Goal: Task Accomplishment & Management: Manage account settings

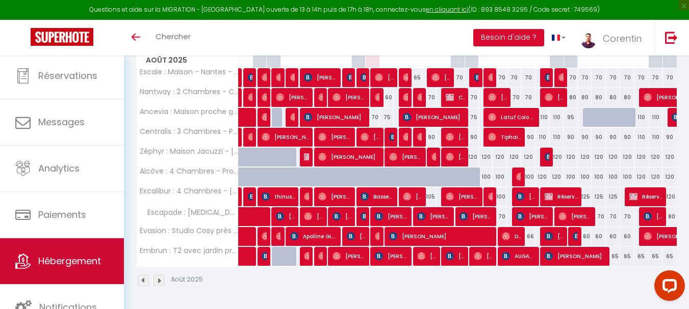
click at [84, 250] on link "Hébergement" at bounding box center [62, 262] width 124 height 46
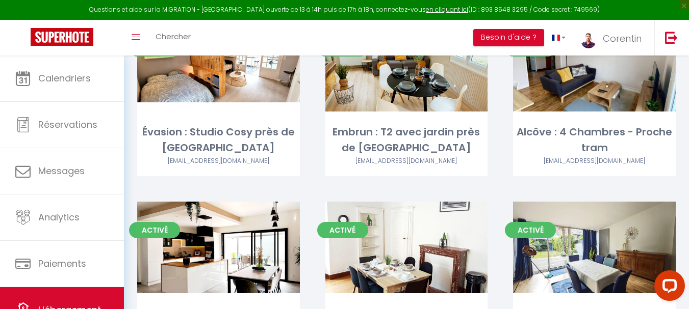
scroll to position [357, 0]
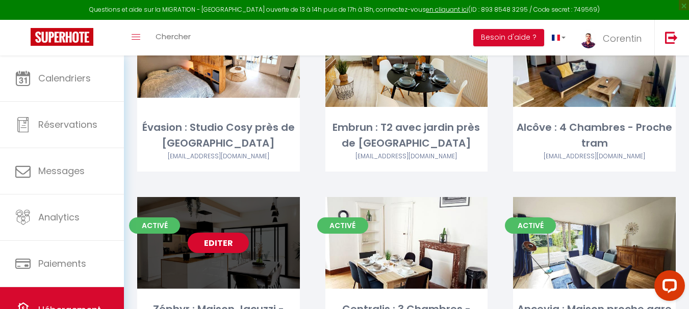
click at [254, 252] on div "Editer" at bounding box center [218, 243] width 163 height 92
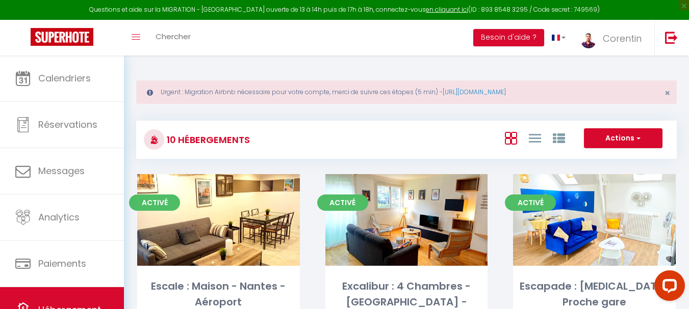
select select "3"
select select "2"
select select "1"
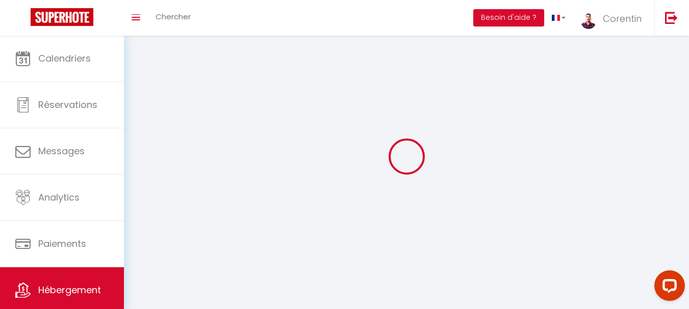
select select
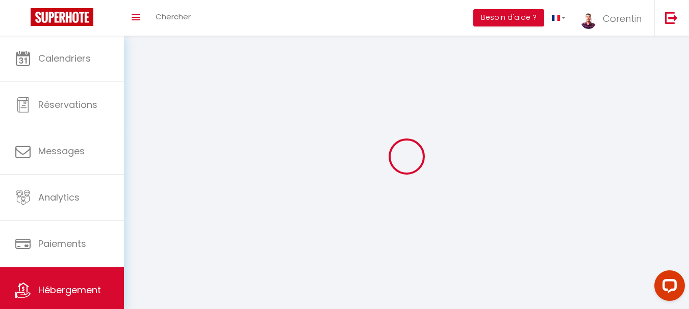
checkbox input "false"
select select
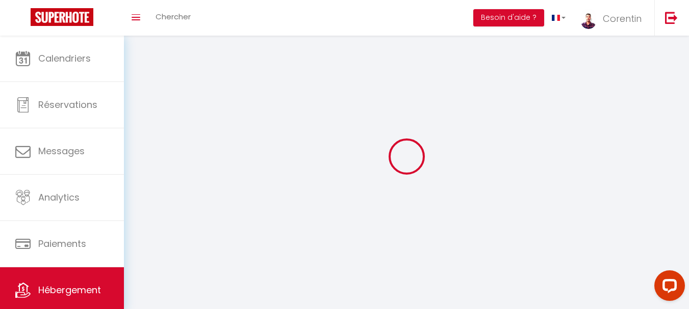
select select
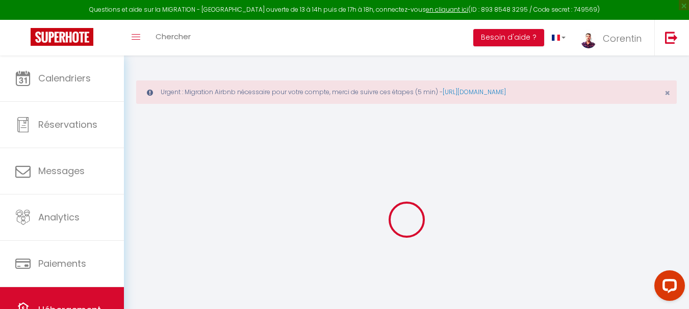
type input "Oups ! Les dates sélectionnées sont indisponibles."
type textarea "Malheureusement les dates sélectionnées sont indisponibles. Nous vous invitons …"
type input "47.1661971"
type input "-1.5725982"
checkbox input "true"
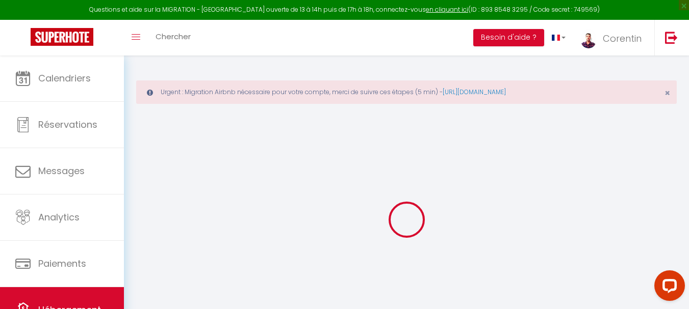
checkbox input "false"
select select
checkbox input "false"
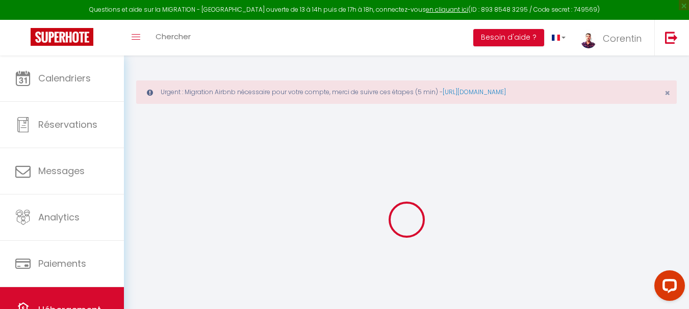
checkbox input "false"
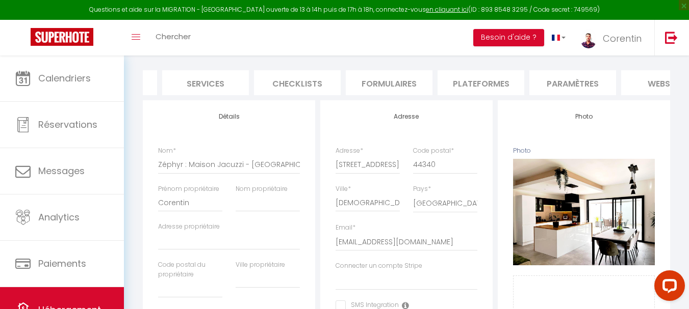
scroll to position [0, 257]
click at [636, 86] on li "website" at bounding box center [662, 82] width 87 height 25
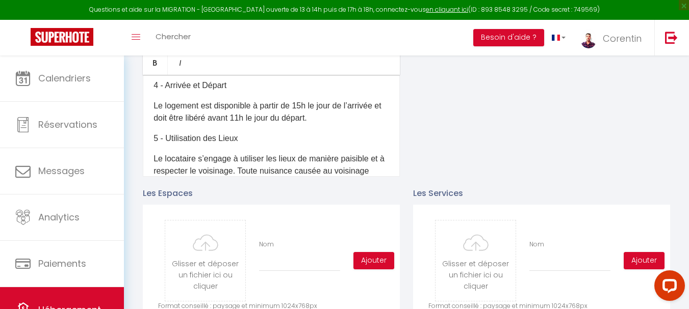
scroll to position [166, 0]
click at [303, 113] on p "Le logement est disponible à partir de 15h le jour de l’arrivée et doit être li…" at bounding box center [271, 111] width 236 height 24
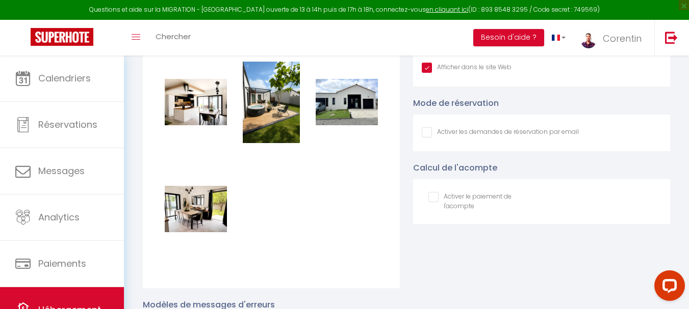
scroll to position [1241, 0]
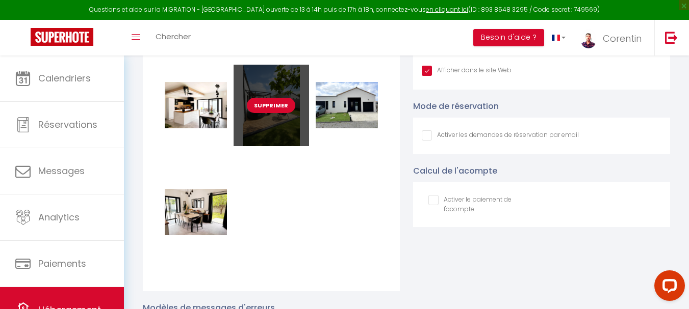
click at [279, 113] on button "Supprimer" at bounding box center [271, 105] width 48 height 15
checkbox input "true"
checkbox input "false"
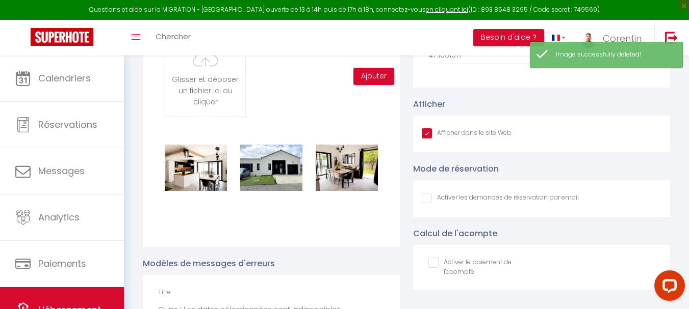
scroll to position [1177, 0]
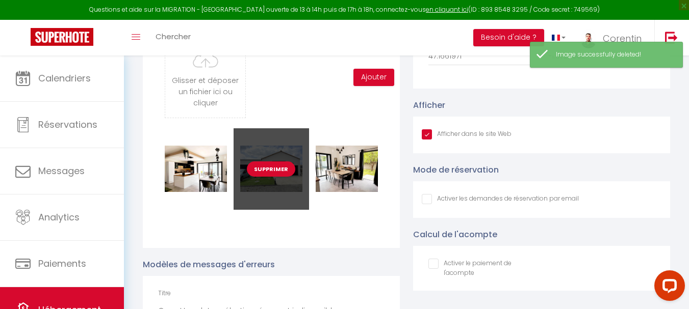
click at [268, 173] on button "Supprimer" at bounding box center [271, 169] width 48 height 15
checkbox input "true"
checkbox input "false"
checkbox input "true"
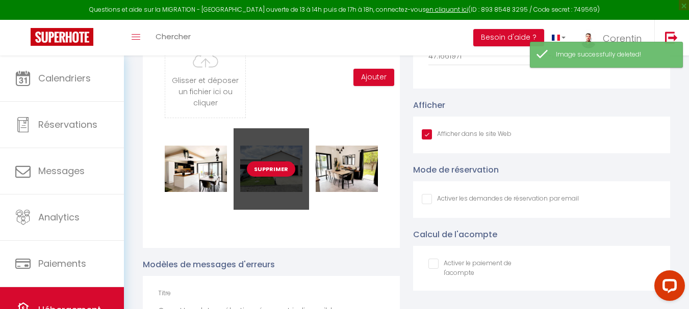
checkbox input "false"
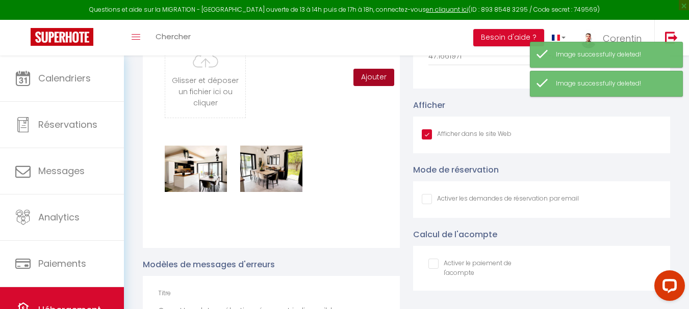
click at [380, 82] on button "Ajouter" at bounding box center [373, 77] width 41 height 17
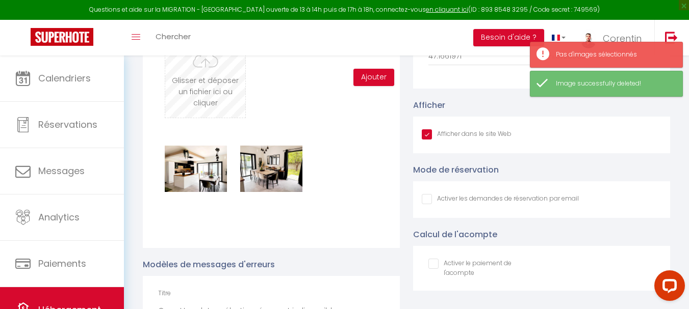
click at [227, 105] on input "file" at bounding box center [205, 77] width 80 height 81
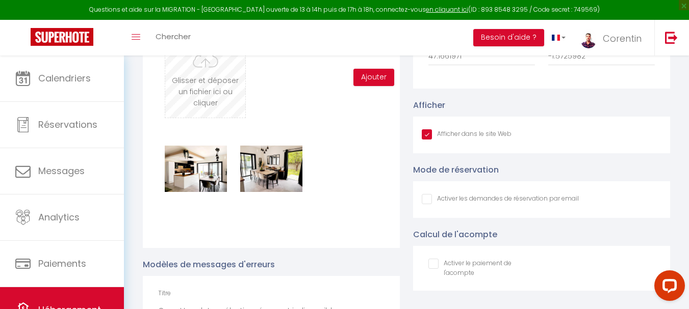
type input "C:\fakepath\613ff083-90ef-4b61-8e48-8b56455620ec.jpg"
checkbox input "true"
checkbox input "false"
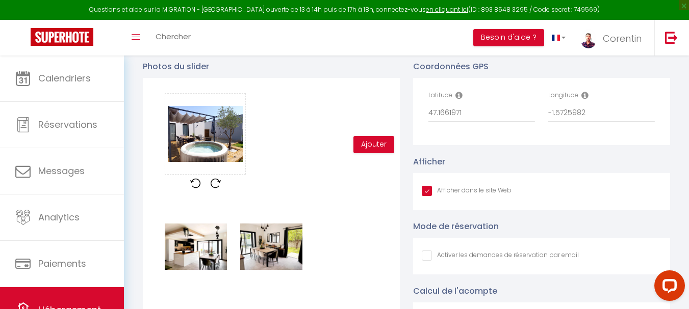
scroll to position [1113, 0]
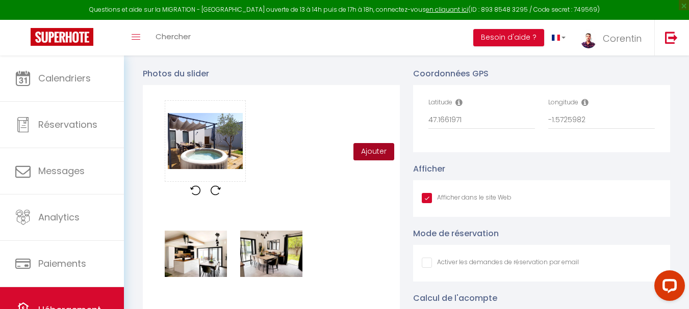
click at [366, 160] on button "Ajouter" at bounding box center [373, 151] width 41 height 17
checkbox input "true"
checkbox input "false"
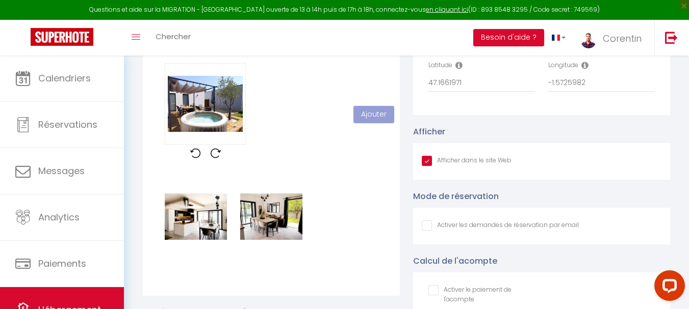
scroll to position [1152, 0]
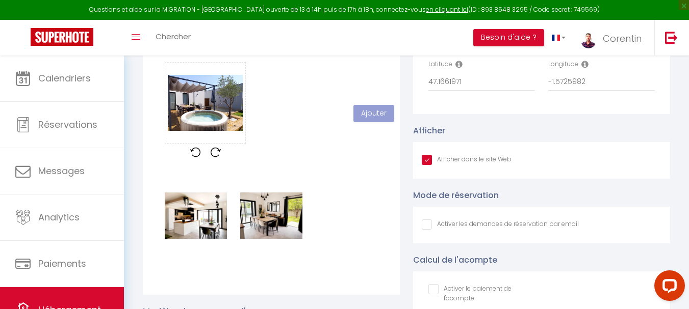
checkbox input "true"
checkbox input "false"
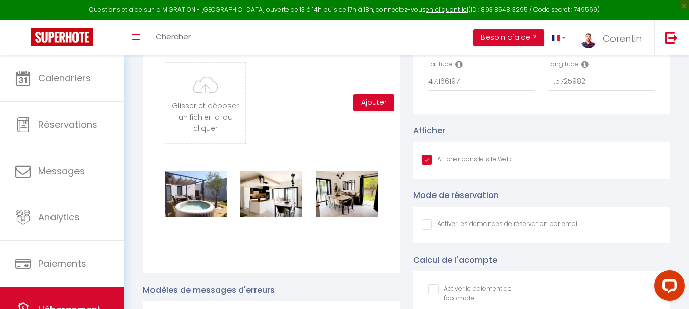
checkbox input "true"
checkbox input "false"
click at [281, 253] on div "Supprimer Supprimer Supprimer" at bounding box center [271, 207] width 226 height 107
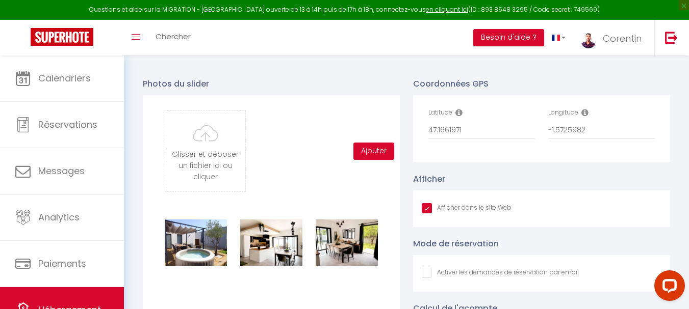
scroll to position [1101, 0]
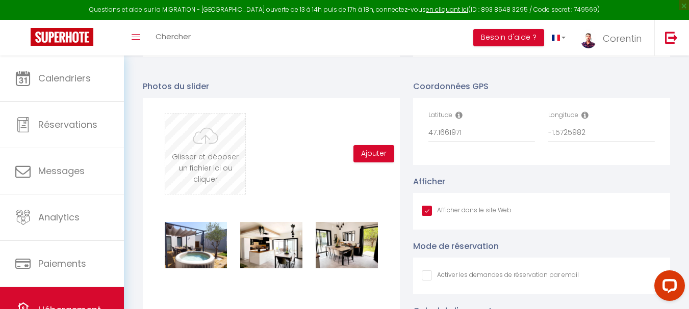
click at [221, 158] on input "file" at bounding box center [205, 154] width 80 height 81
type input "C:\fakepath\2857ee84-35ca-46c7-8e02-1226512e8a95.jpg"
checkbox input "true"
checkbox input "false"
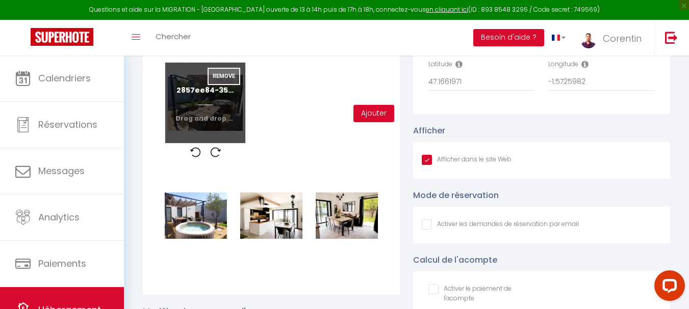
scroll to position [1164, 0]
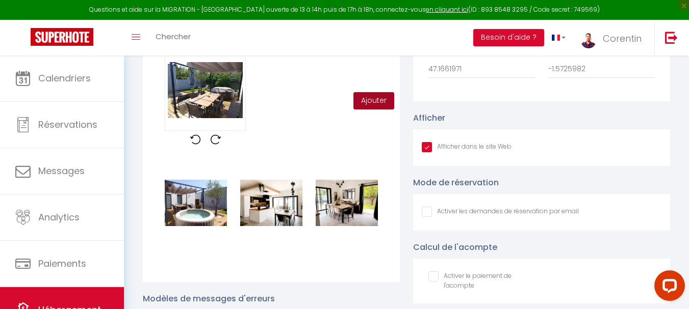
click at [375, 103] on button "Ajouter" at bounding box center [373, 100] width 41 height 17
checkbox input "true"
checkbox input "false"
checkbox input "true"
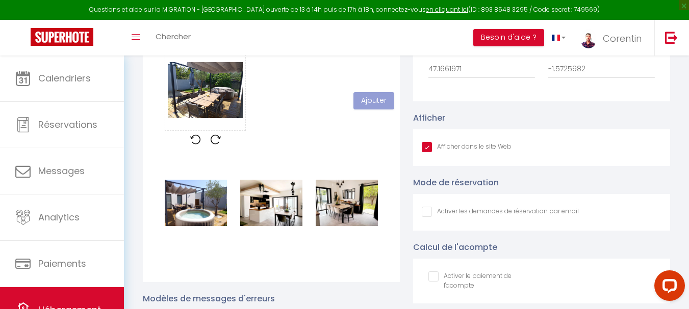
checkbox input "false"
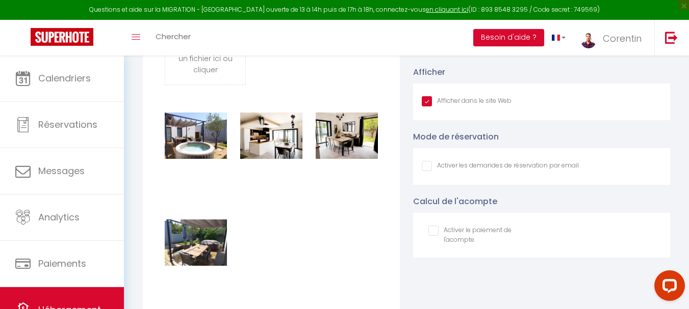
scroll to position [1215, 0]
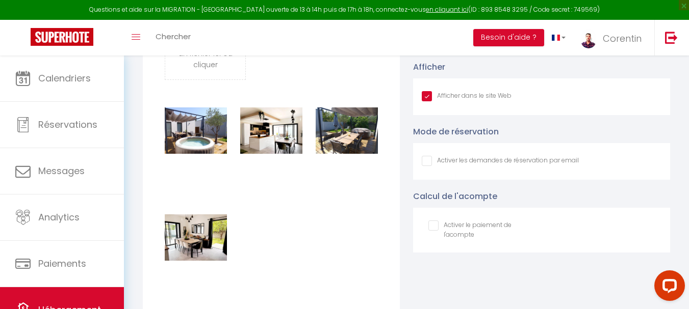
checkbox input "true"
checkbox input "false"
click at [304, 214] on div "Supprimer Supprimer Supprimer Supprimer" at bounding box center [271, 197] width 226 height 214
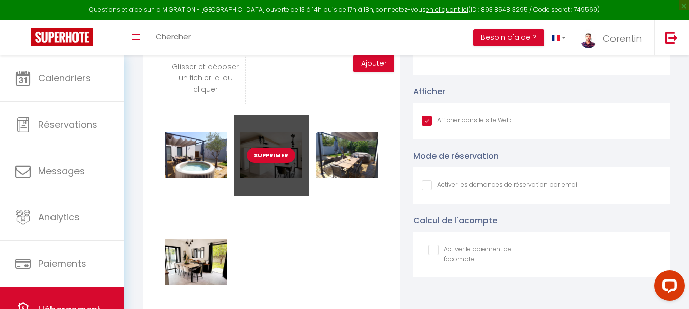
scroll to position [1190, 0]
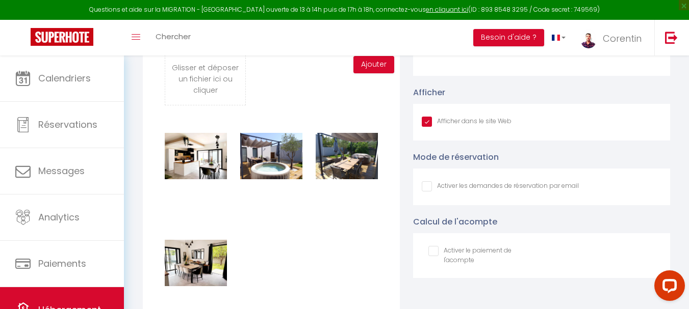
checkbox input "true"
checkbox input "false"
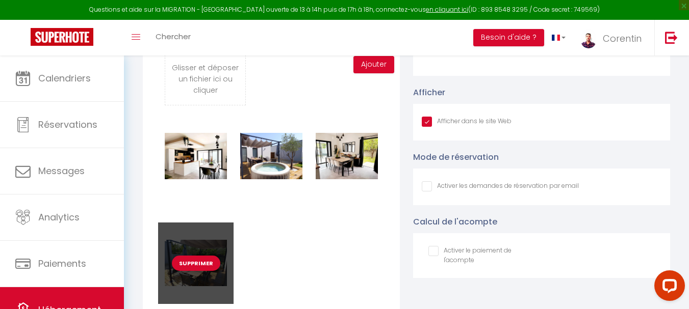
checkbox input "true"
checkbox input "false"
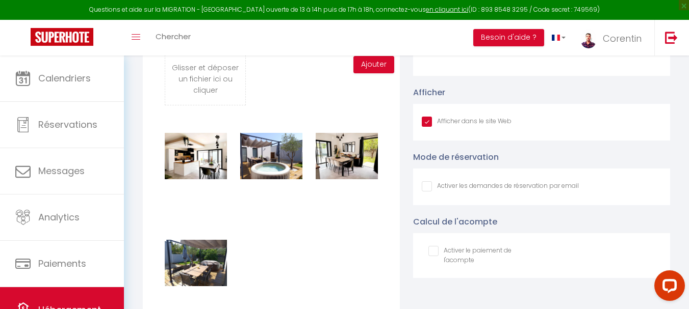
click at [351, 241] on div "Supprimer Supprimer Supprimer Supprimer" at bounding box center [271, 223] width 226 height 214
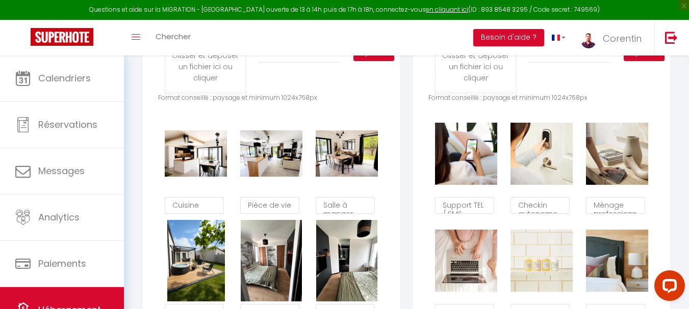
scroll to position [578, 0]
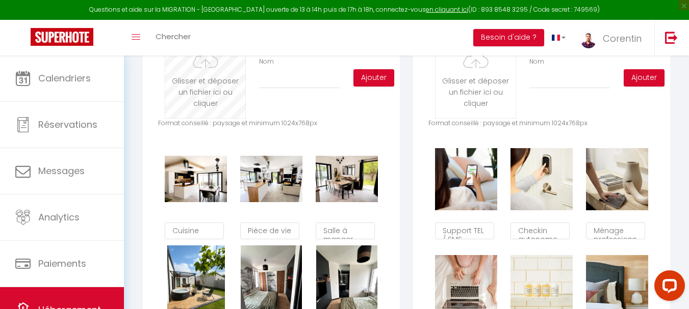
click at [217, 99] on input "file" at bounding box center [205, 78] width 80 height 81
click at [206, 107] on input "file" at bounding box center [205, 78] width 80 height 81
type input "C:\fakepath\0c24ddbb-d2ac-4114-b999-2de7fc7e054d.jpg"
checkbox input "true"
checkbox input "false"
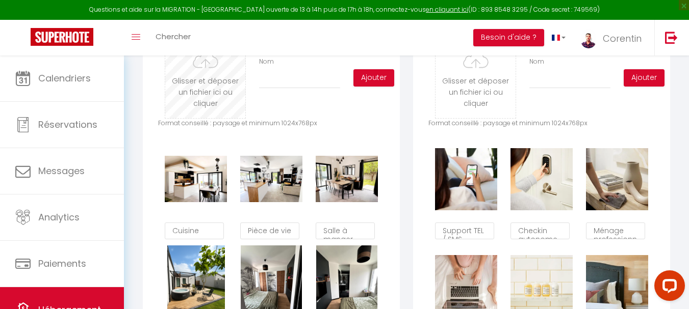
checkbox input "false"
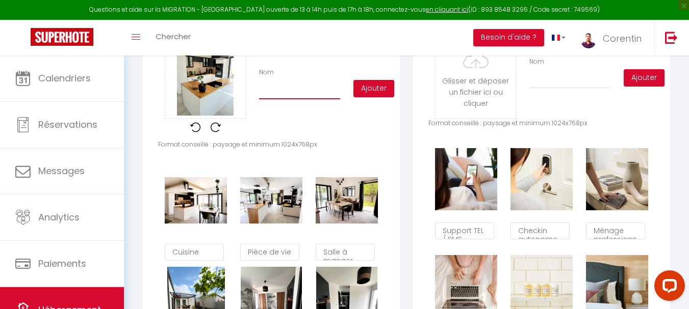
click at [297, 94] on input "Nom" at bounding box center [299, 90] width 81 height 18
type input "d"
checkbox input "true"
checkbox input "false"
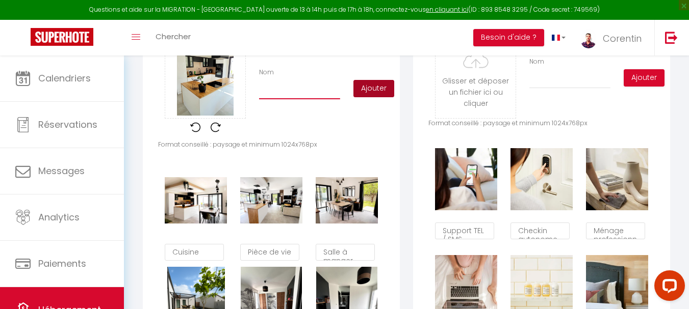
checkbox input "true"
checkbox input "false"
type input "T"
checkbox input "true"
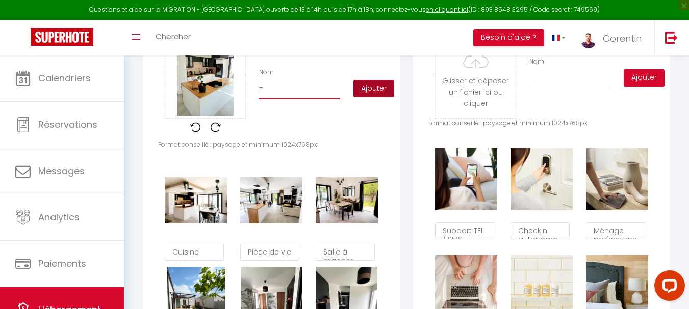
checkbox input "false"
type input "Te"
checkbox input "true"
checkbox input "false"
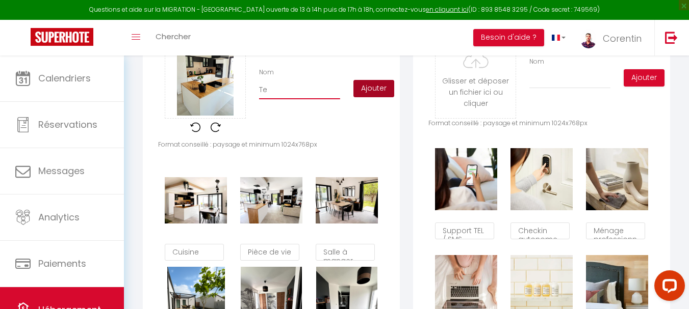
checkbox input "false"
type input "Ter"
checkbox input "true"
checkbox input "false"
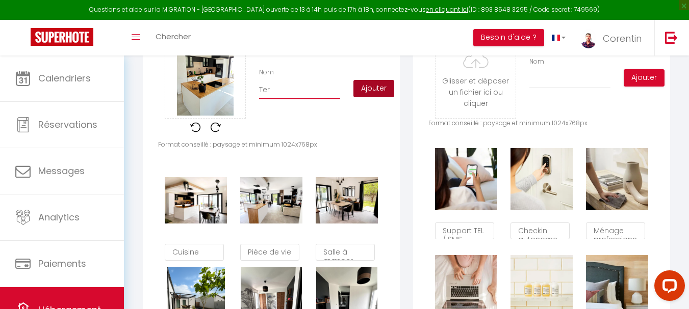
type input "Terr"
checkbox input "true"
checkbox input "false"
type input "Terra"
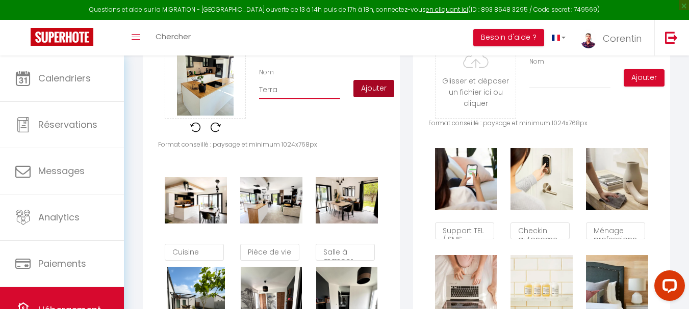
checkbox input "true"
checkbox input "false"
type input "Terras"
checkbox input "true"
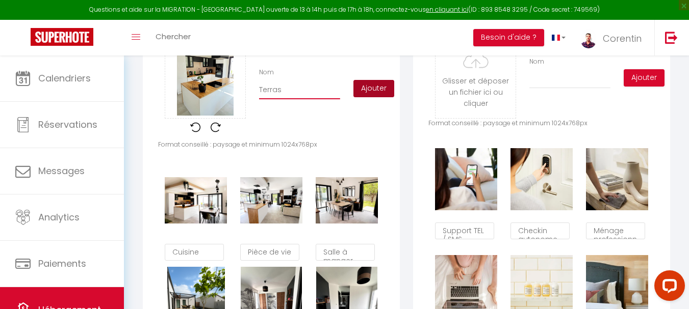
checkbox input "false"
type input "Terrass"
checkbox input "true"
checkbox input "false"
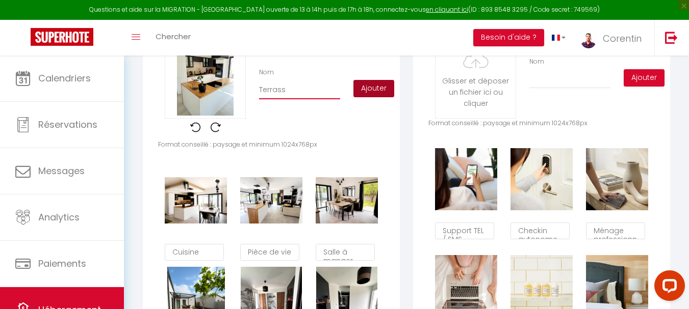
checkbox input "false"
type input "Terrasse"
checkbox input "true"
checkbox input "false"
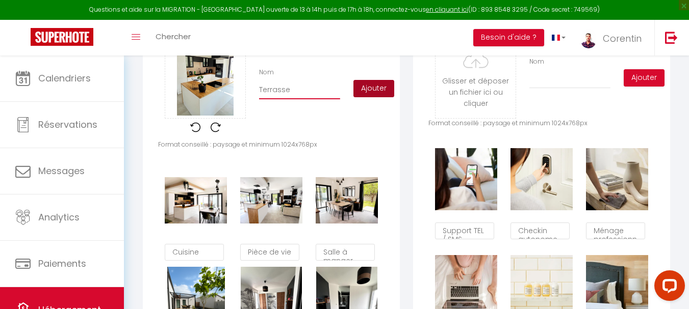
type input "Terrasse"
click at [367, 97] on button "Ajouter" at bounding box center [373, 88] width 41 height 17
checkbox input "true"
checkbox input "false"
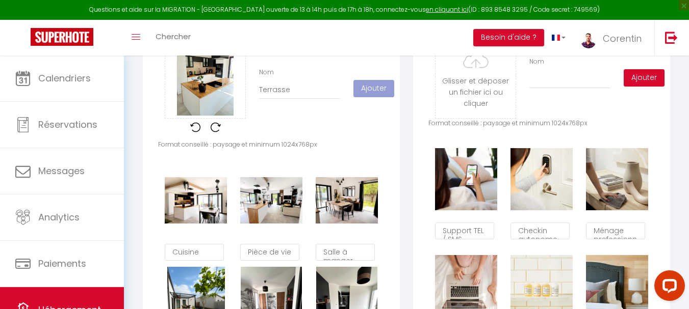
checkbox input "true"
checkbox input "false"
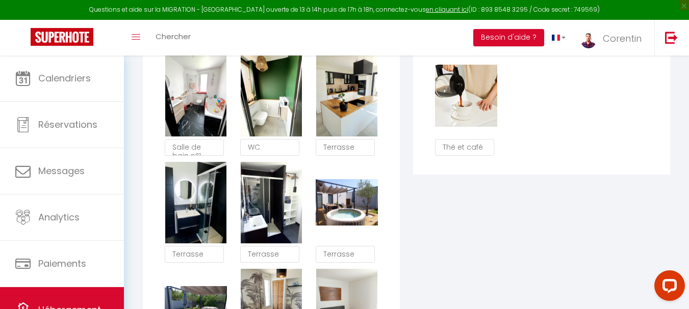
click at [365, 153] on textarea "Terrasse" at bounding box center [345, 147] width 59 height 17
type textarea "Cuisine"
click at [445, 233] on div "Les Services Glisser et déposer un fichier ici ou cliquer Ooops, something wron…" at bounding box center [541, 42] width 270 height 907
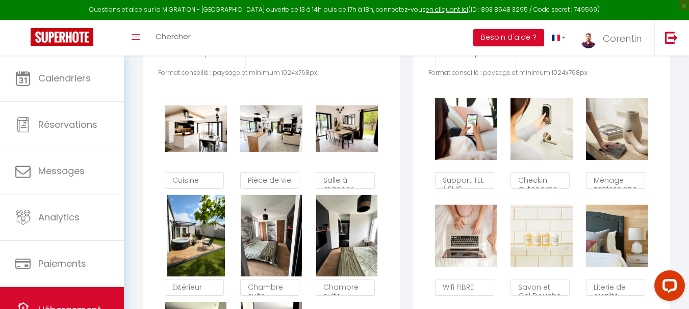
scroll to position [626, 0]
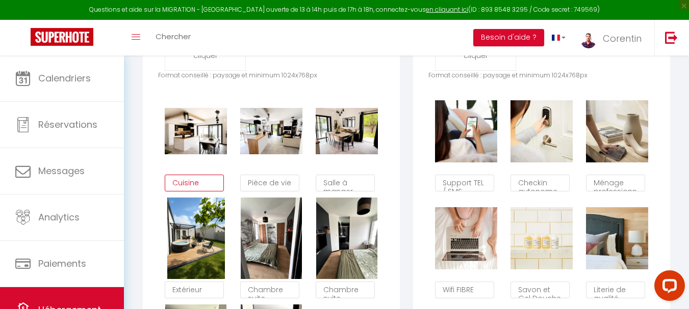
click at [215, 192] on textarea "Cuisine" at bounding box center [194, 183] width 59 height 17
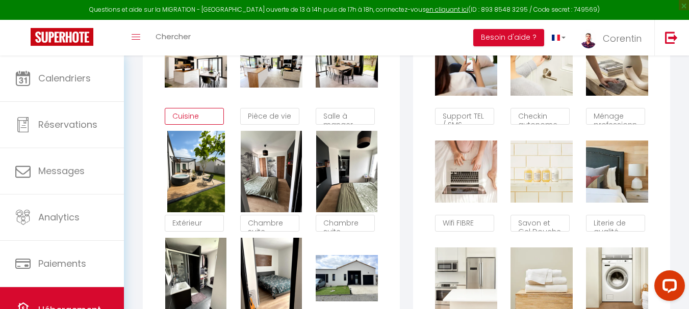
scroll to position [703, 0]
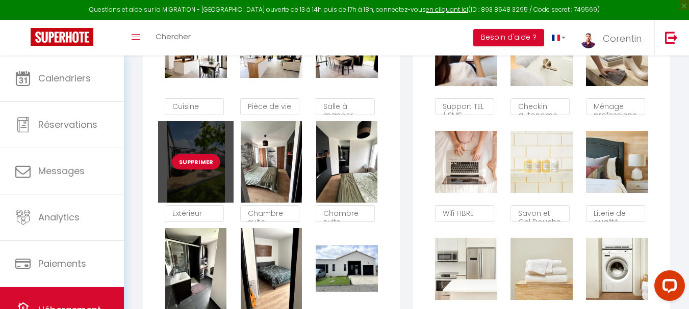
click at [209, 169] on button "Supprimer" at bounding box center [196, 161] width 48 height 15
checkbox input "true"
checkbox input "false"
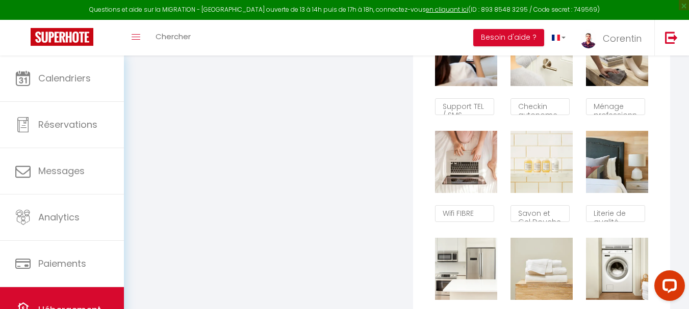
checkbox input "true"
checkbox input "false"
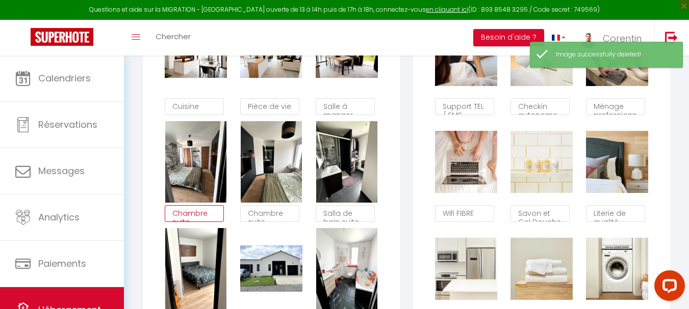
click at [208, 222] on textarea "Chambre suite parentale" at bounding box center [194, 213] width 59 height 17
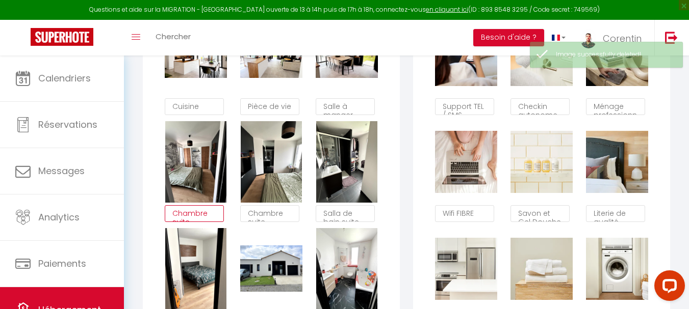
click at [202, 223] on textarea "Chambre suite parentale" at bounding box center [194, 213] width 59 height 17
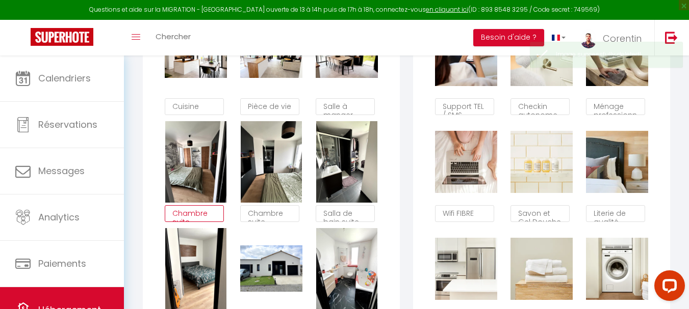
click at [202, 223] on textarea "Chambre suite parentale" at bounding box center [194, 213] width 59 height 17
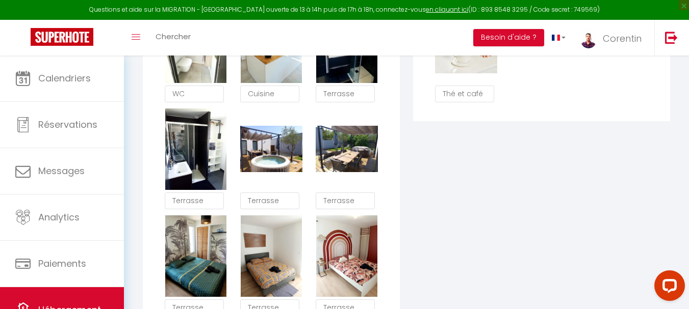
scroll to position [1110, 0]
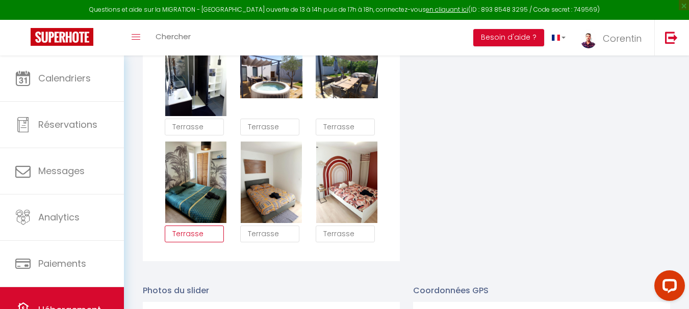
click at [199, 243] on textarea "Terrasse" at bounding box center [194, 234] width 59 height 17
paste textarea "Chambre suite parental"
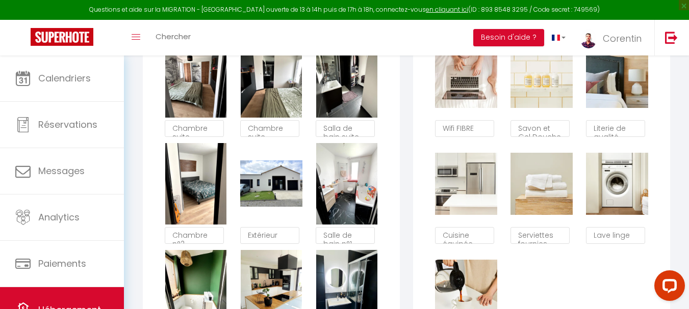
scroll to position [779, 0]
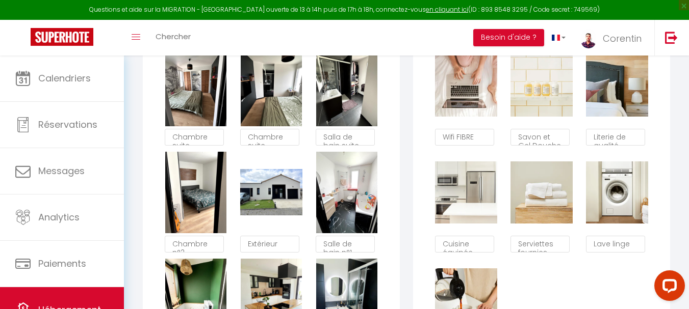
type textarea "Chambre suite parentale"
click at [348, 253] on textarea "Salle de bain n°1" at bounding box center [345, 244] width 59 height 17
click at [204, 252] on textarea "Chambre n°2" at bounding box center [194, 244] width 59 height 17
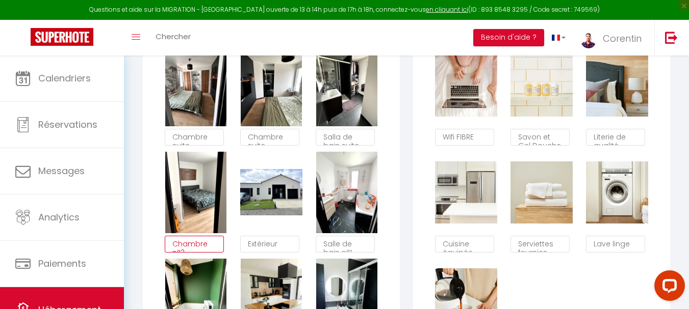
click at [204, 252] on textarea "Chambre n°2" at bounding box center [194, 244] width 59 height 17
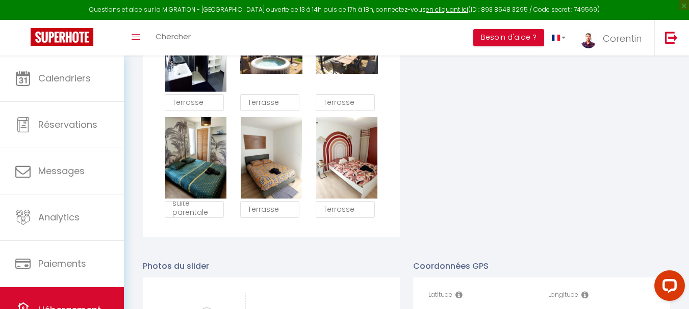
scroll to position [1136, 0]
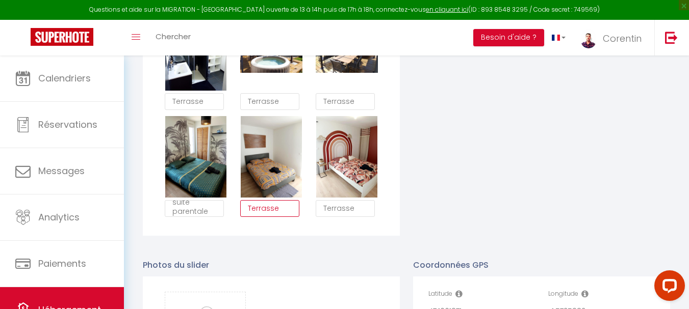
click at [284, 218] on textarea "Terrasse" at bounding box center [269, 208] width 59 height 17
paste textarea "Chambre n°2"
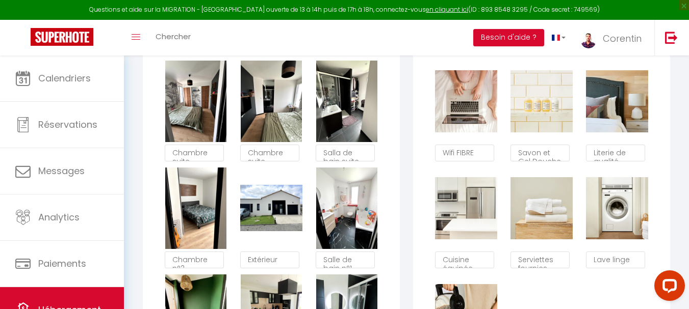
scroll to position [753, 0]
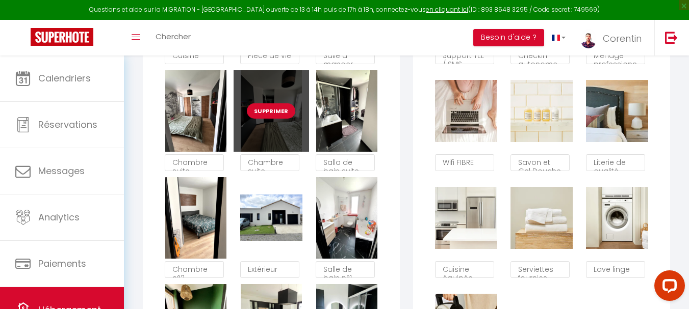
type textarea "Chambre n°2"
click at [271, 119] on button "Supprimer" at bounding box center [271, 110] width 48 height 15
checkbox input "true"
checkbox input "false"
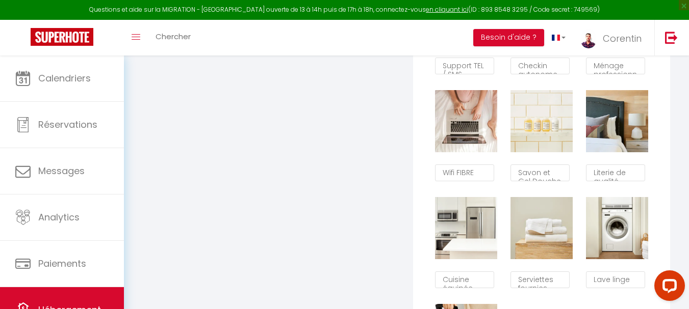
checkbox input "true"
checkbox input "false"
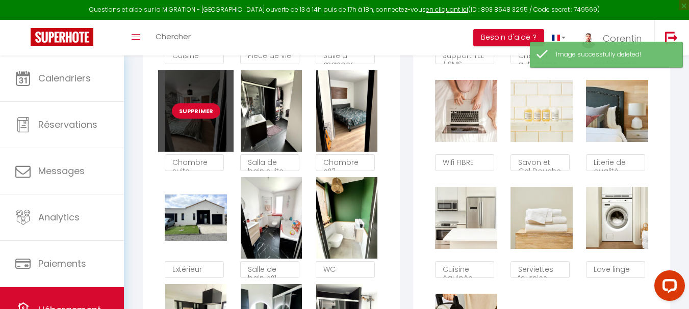
click at [204, 119] on button "Supprimer" at bounding box center [196, 110] width 48 height 15
checkbox input "true"
checkbox input "false"
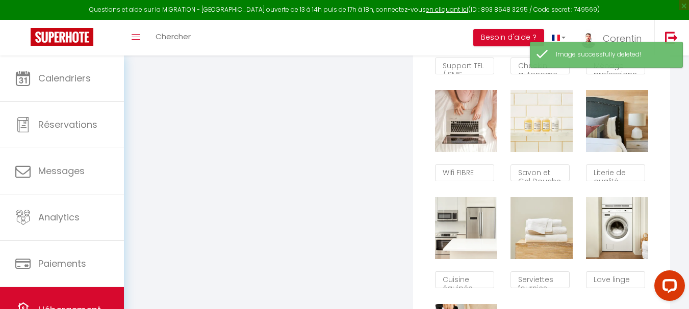
checkbox input "true"
checkbox input "false"
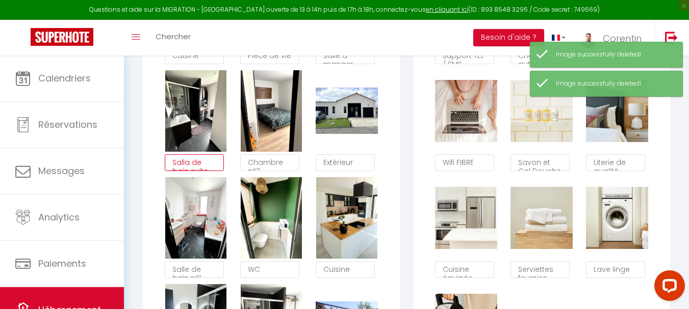
click at [208, 172] on textarea "Salla de bain suite parentale" at bounding box center [194, 162] width 59 height 17
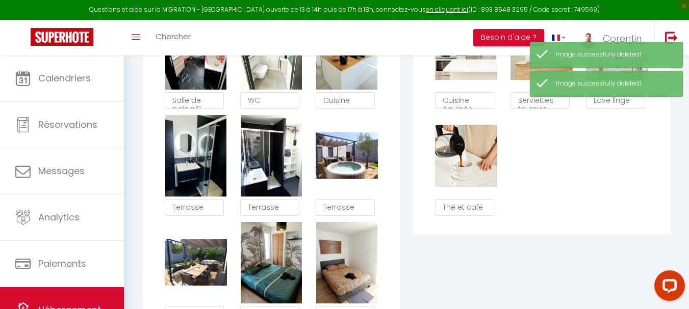
scroll to position [932, 0]
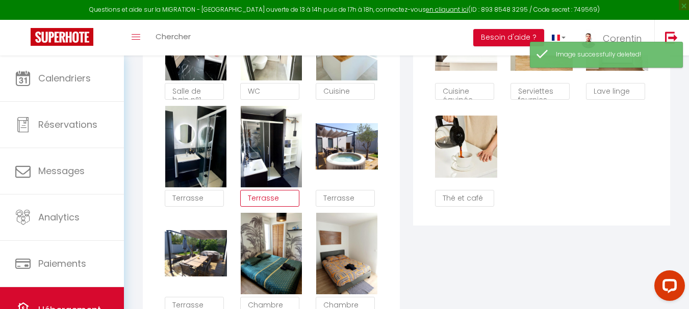
click at [265, 205] on textarea "Terrasse" at bounding box center [269, 198] width 59 height 17
paste textarea "Salla de bain suite parental"
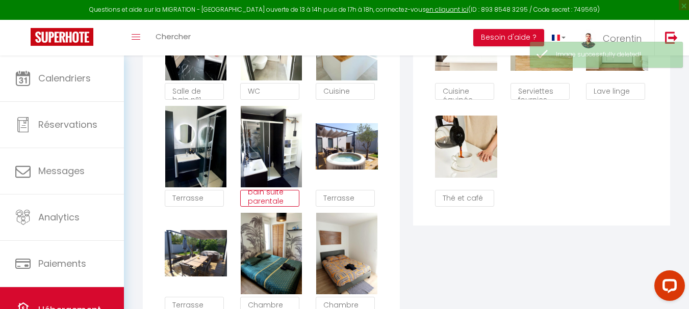
type textarea "Salla de bain suite parentale"
click at [208, 207] on textarea "Terrasse" at bounding box center [194, 198] width 59 height 17
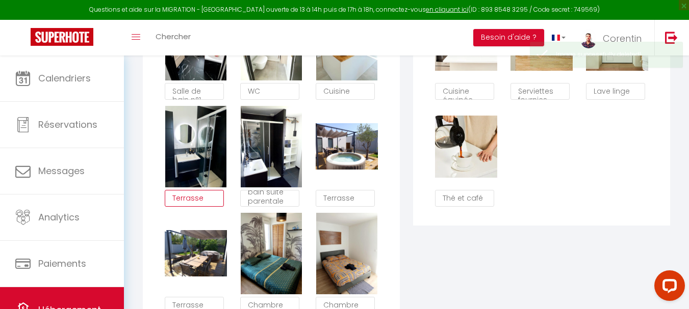
click at [208, 207] on textarea "Terrasse" at bounding box center [194, 198] width 59 height 17
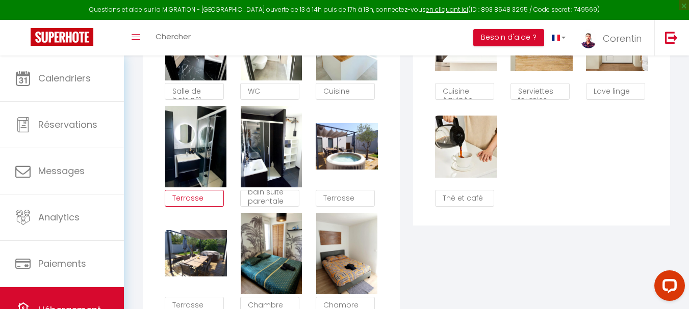
paste textarea "Salla de bain suite parental"
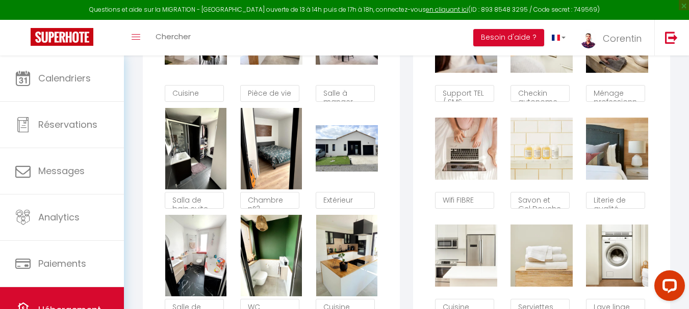
scroll to position [715, 0]
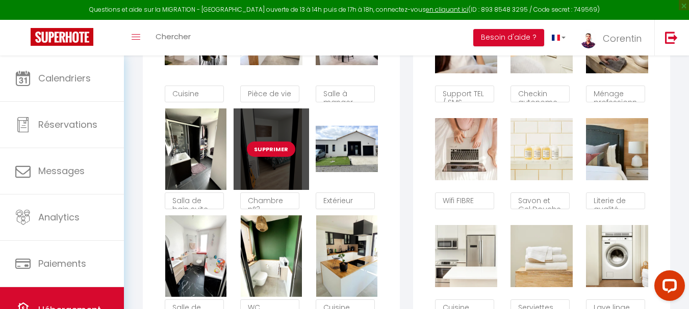
type textarea "Salla de bain suite parentale"
click at [276, 154] on button "Supprimer" at bounding box center [271, 149] width 48 height 15
checkbox input "true"
checkbox input "false"
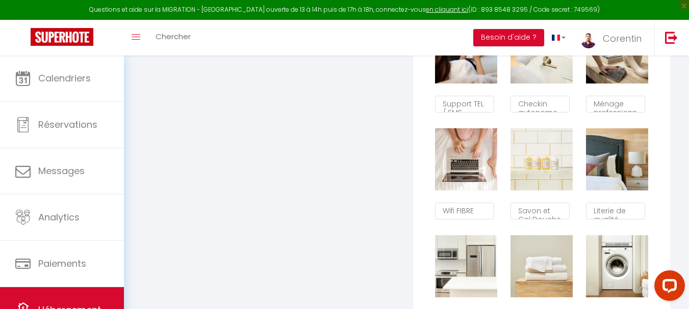
checkbox input "true"
checkbox input "false"
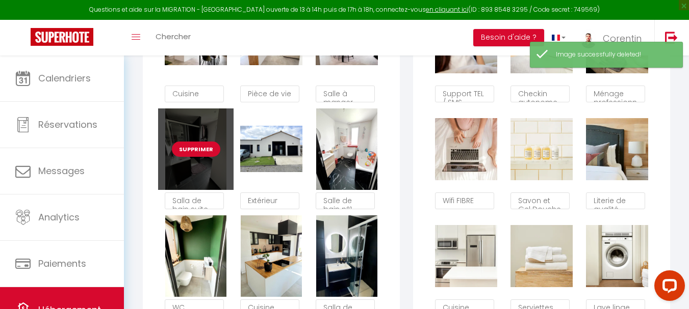
click at [195, 157] on button "Supprimer" at bounding box center [196, 149] width 48 height 15
checkbox input "true"
checkbox input "false"
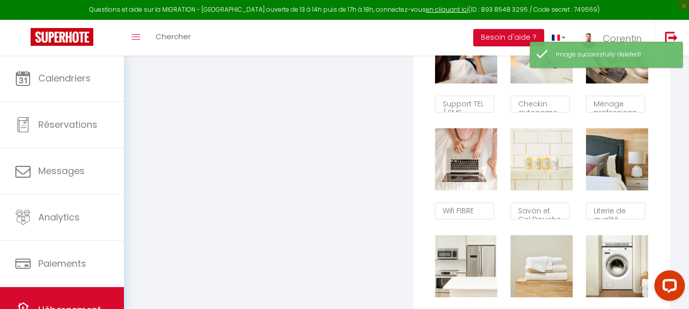
checkbox input "true"
checkbox input "false"
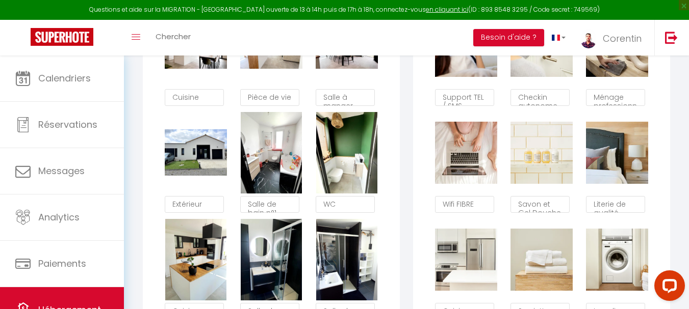
scroll to position [664, 0]
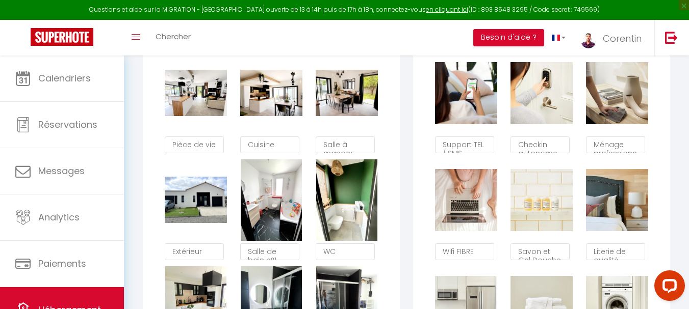
checkbox input "true"
checkbox input "false"
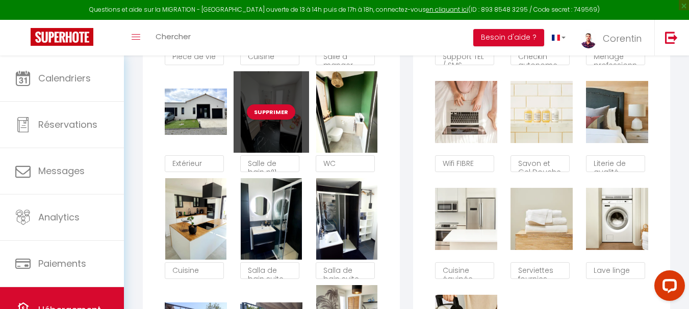
scroll to position [843, 0]
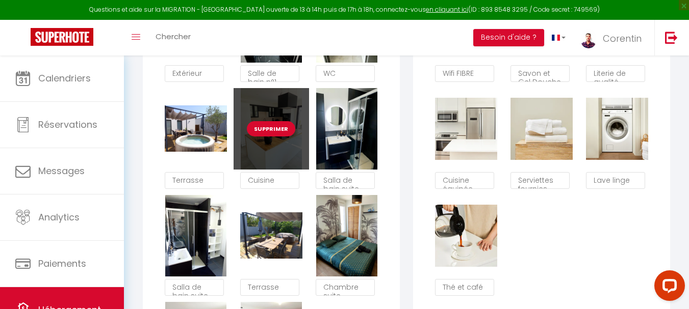
checkbox input "true"
checkbox input "false"
type textarea "Terrasse"
type textarea "Cuisine"
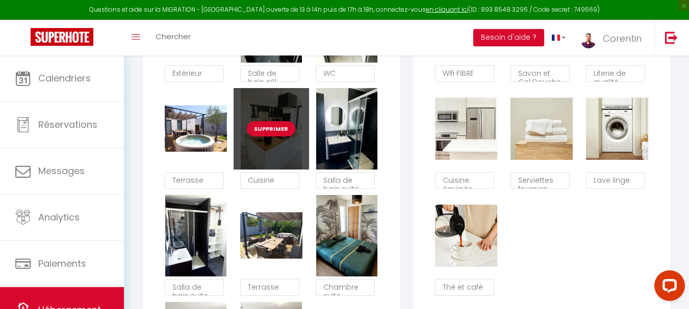
type textarea "Salla de bain suite parentale"
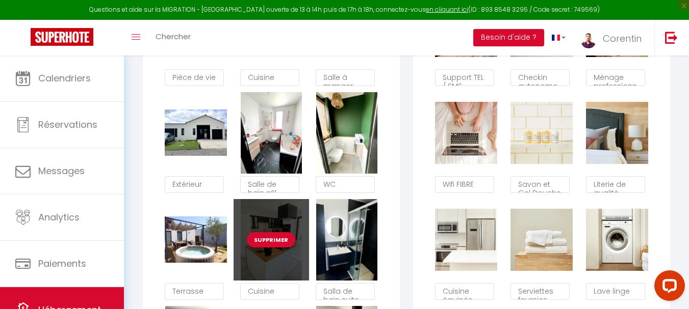
scroll to position [728, 0]
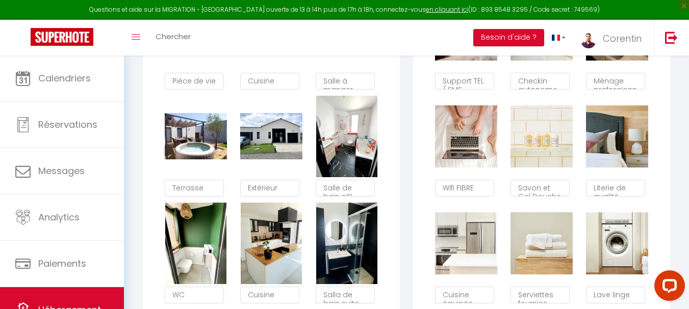
checkbox input "true"
checkbox input "false"
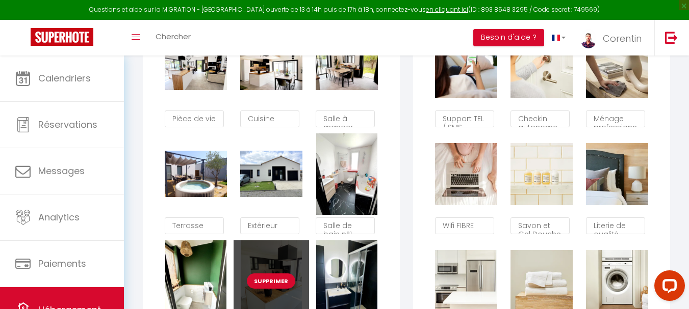
scroll to position [703, 0]
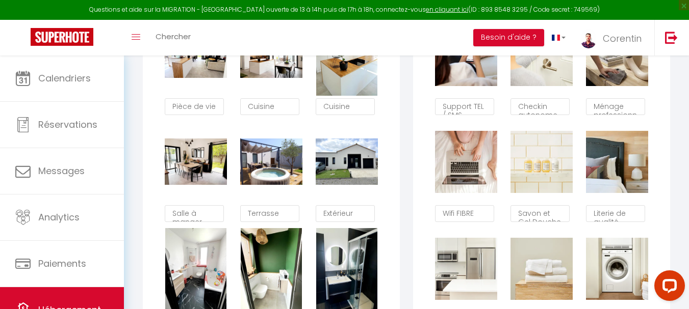
checkbox input "true"
checkbox input "false"
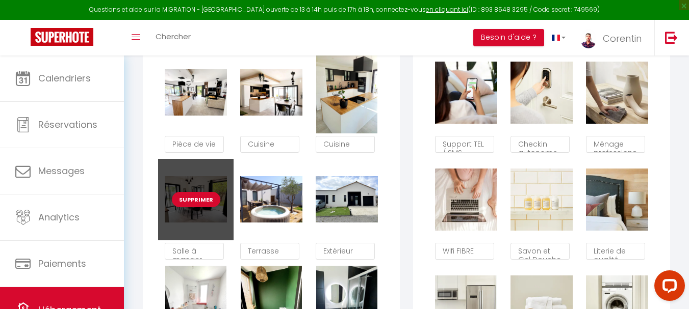
scroll to position [664, 0]
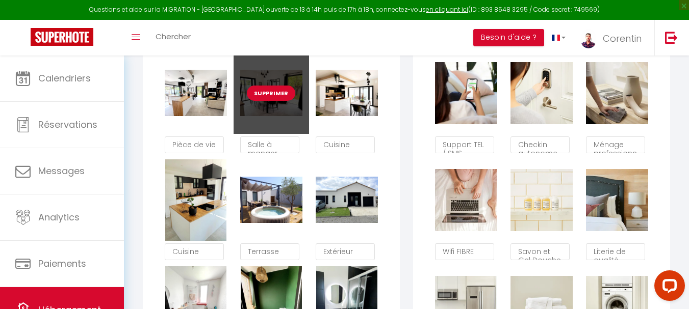
checkbox input "true"
checkbox input "false"
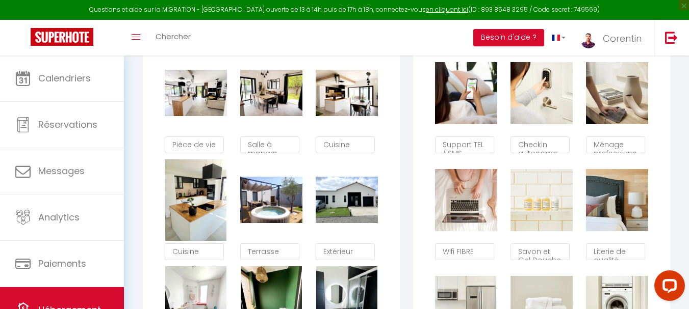
click at [396, 173] on div "Glisser et déposer un fichier ici ou cliquer Ooops, something wrong happened. R…" at bounding box center [271, 268] width 257 height 665
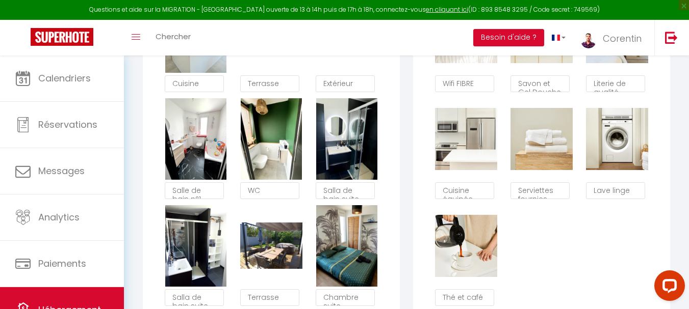
scroll to position [779, 0]
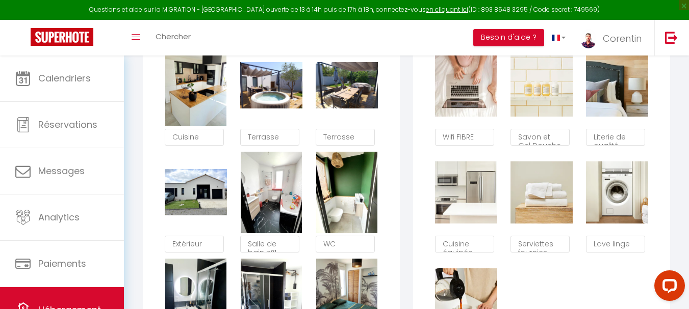
checkbox input "true"
checkbox input "false"
type textarea "Terrasse"
type textarea "Salla de bain suite parentale"
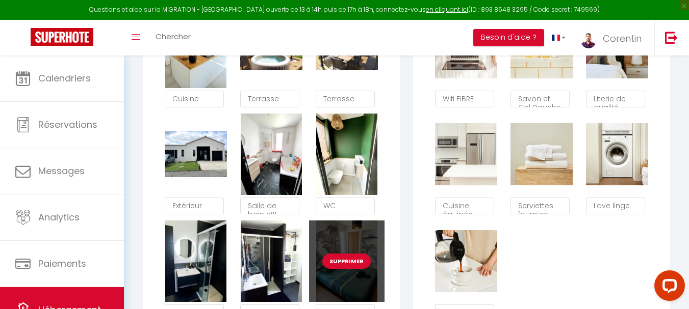
scroll to position [830, 0]
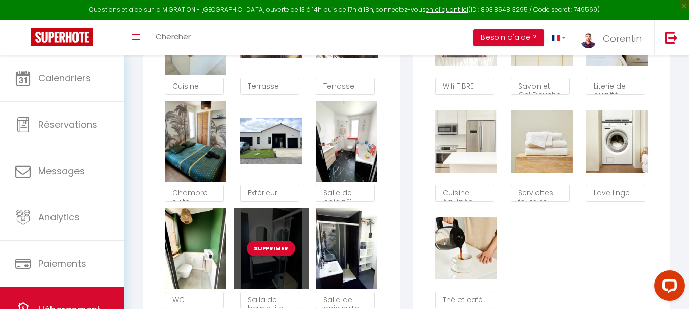
checkbox input "true"
checkbox input "false"
type textarea "Chambre suite parentale"
type textarea "Salla de bain suite parentale"
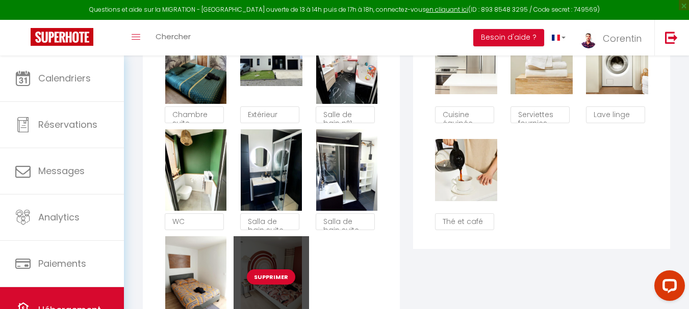
scroll to position [919, 0]
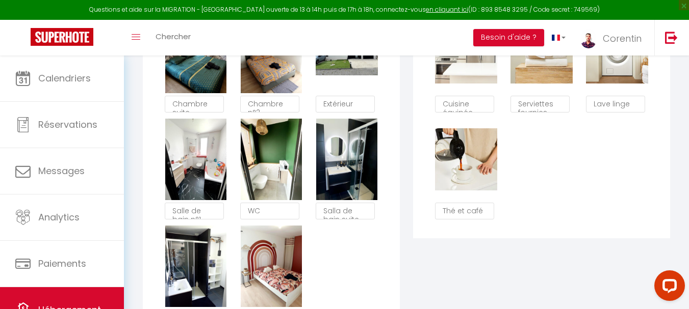
checkbox input "true"
checkbox input "false"
type textarea "Chambre n°2"
type textarea "Salla de bain suite parentale"
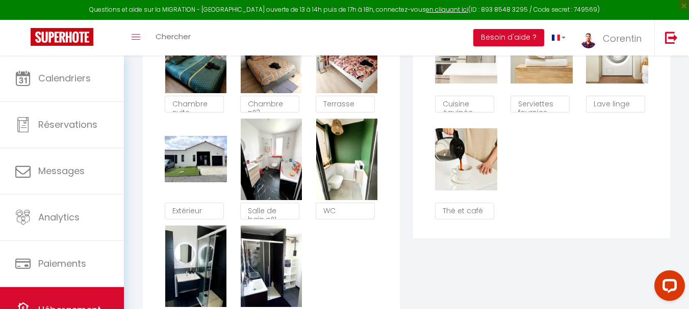
checkbox input "true"
checkbox input "false"
type textarea "Terrasse"
type textarea "Salla de bain suite parentale"
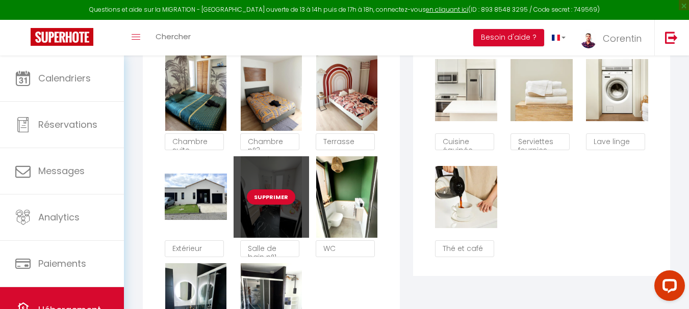
scroll to position [881, 0]
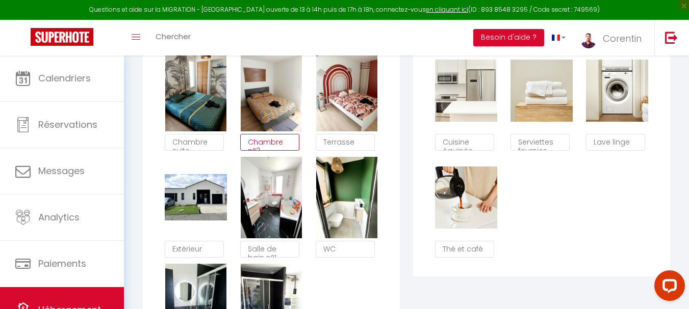
click at [282, 149] on textarea "Chambre n°2" at bounding box center [269, 142] width 59 height 17
click at [367, 149] on textarea "Terrasse" at bounding box center [345, 142] width 59 height 17
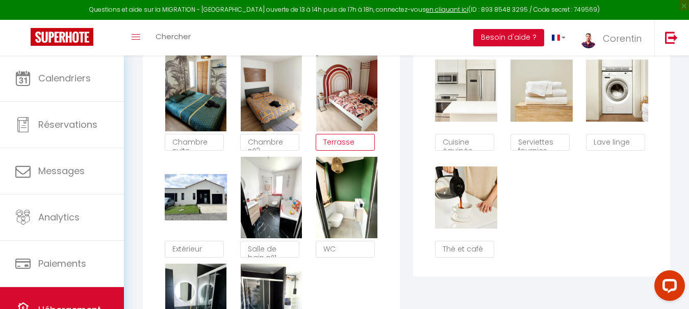
paste textarea "Chambre n°2"
click at [404, 160] on div "Les Espaces Glisser et déposer un fichier ici ou cliquer Ooops, something wrong…" at bounding box center [271, 37] width 270 height 693
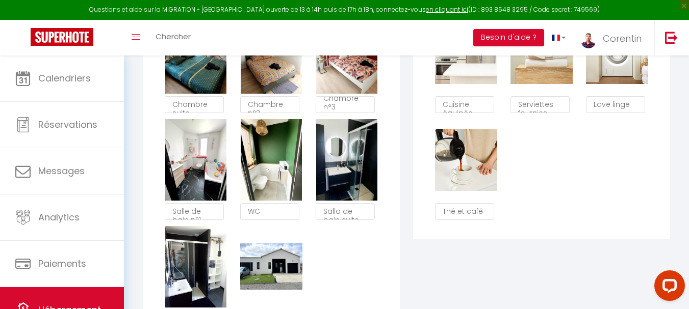
scroll to position [919, 0]
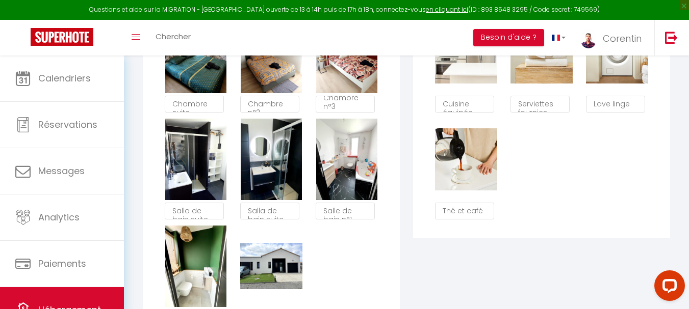
click at [361, 254] on div "Supprimer Pièce de vie Supprimer Salle à manger Supprimer Cuisine Supprimer Cui…" at bounding box center [271, 65] width 226 height 535
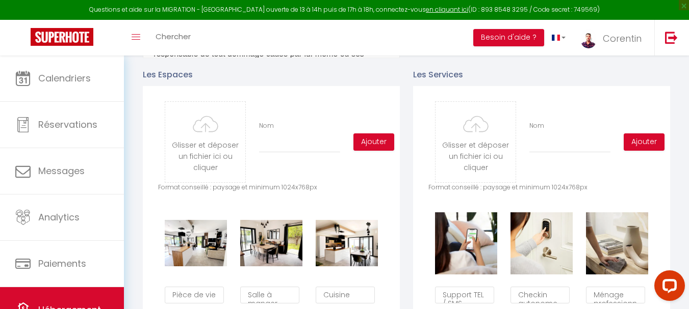
scroll to position [448, 0]
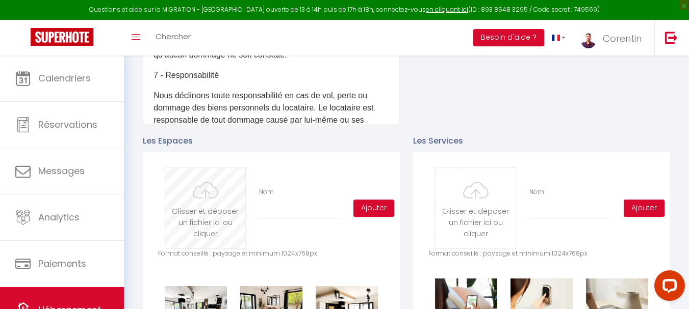
click at [232, 213] on input "file" at bounding box center [205, 208] width 80 height 81
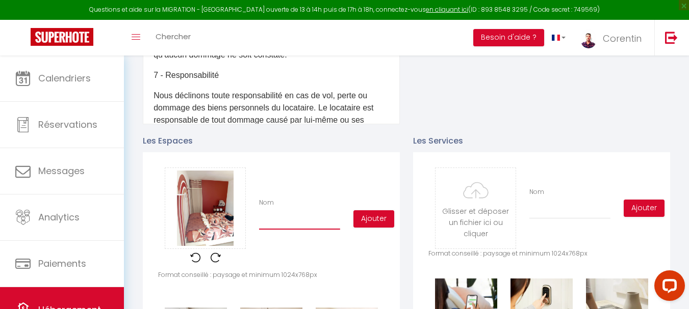
click at [323, 226] on input "Nom" at bounding box center [299, 221] width 81 height 18
click at [372, 226] on button "Ajouter" at bounding box center [373, 219] width 41 height 17
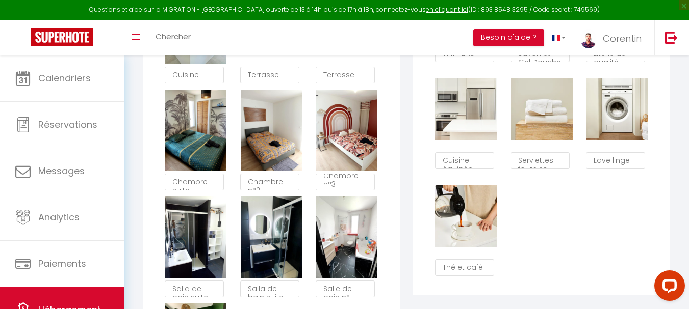
scroll to position [868, 0]
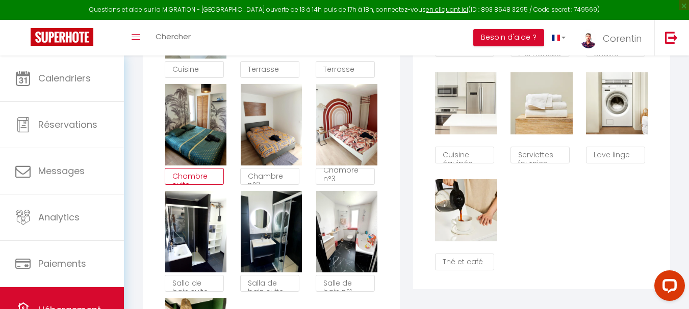
click at [184, 183] on textarea "Chambre suite parentale" at bounding box center [194, 176] width 59 height 17
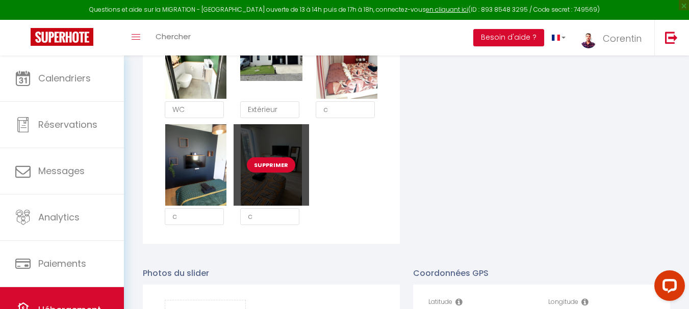
scroll to position [1127, 0]
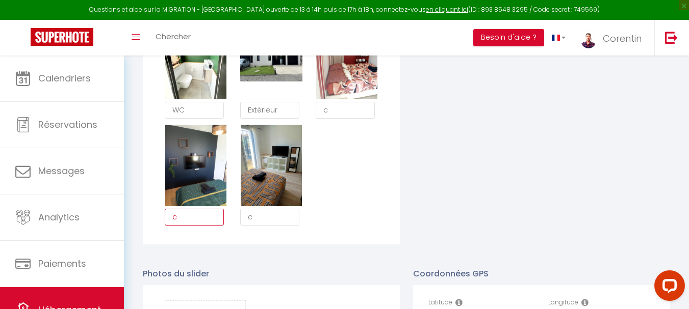
click at [209, 226] on textarea "c" at bounding box center [194, 217] width 59 height 17
paste textarea "Chambre suite parentale"
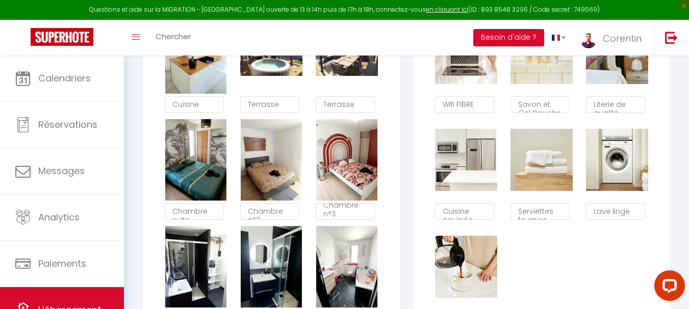
scroll to position [809, 0]
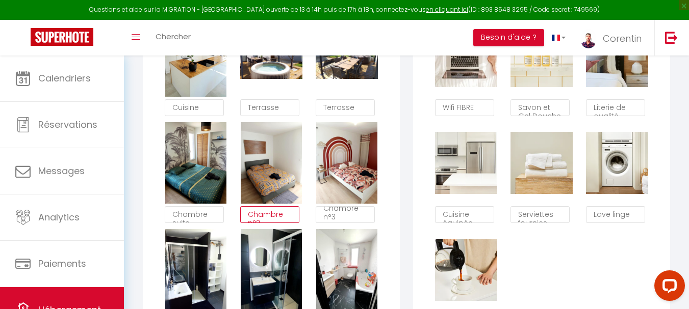
click at [283, 223] on textarea "Chambre n°2" at bounding box center [269, 214] width 59 height 17
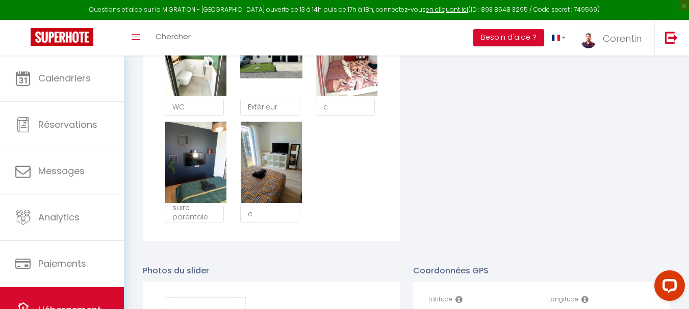
scroll to position [1140, 0]
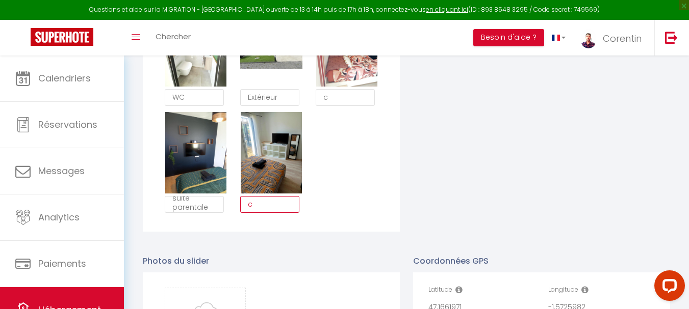
click at [278, 214] on textarea "c" at bounding box center [269, 204] width 59 height 17
paste textarea "Chambre n°2"
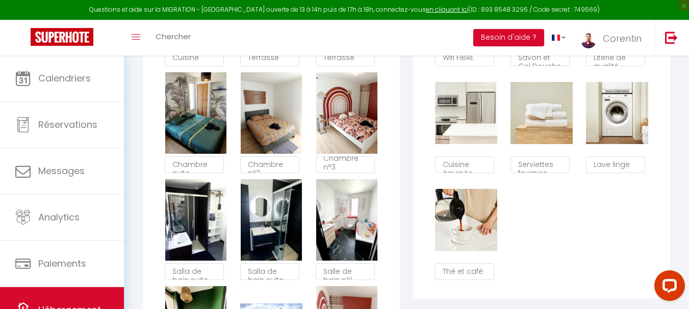
scroll to position [796, 0]
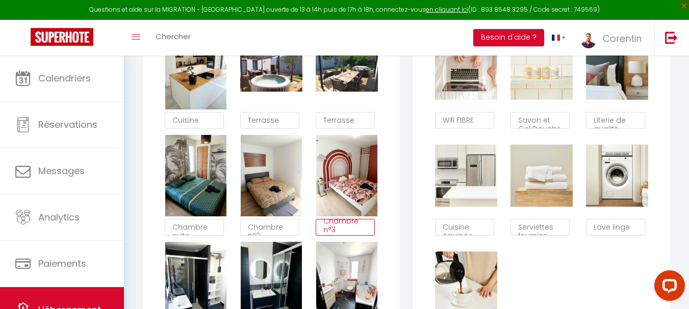
click at [346, 231] on textarea "Chambre n°3" at bounding box center [345, 227] width 59 height 17
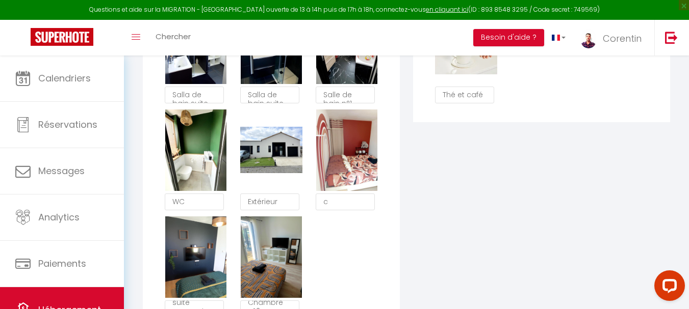
scroll to position [1089, 0]
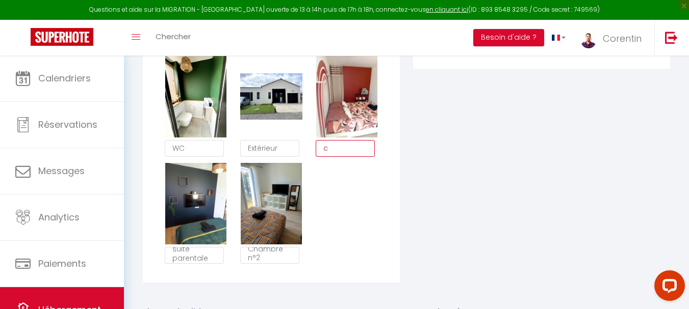
click at [342, 157] on textarea "c" at bounding box center [345, 148] width 59 height 17
paste textarea "Chambre n°3"
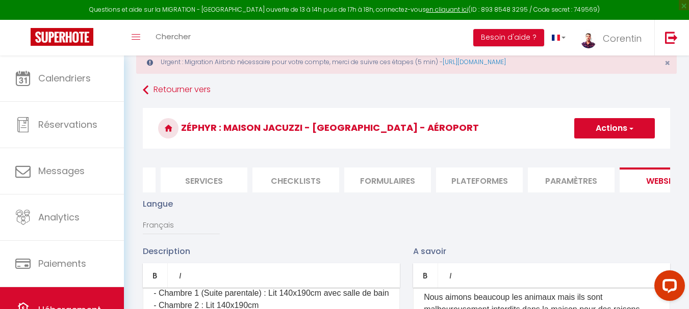
scroll to position [0, 0]
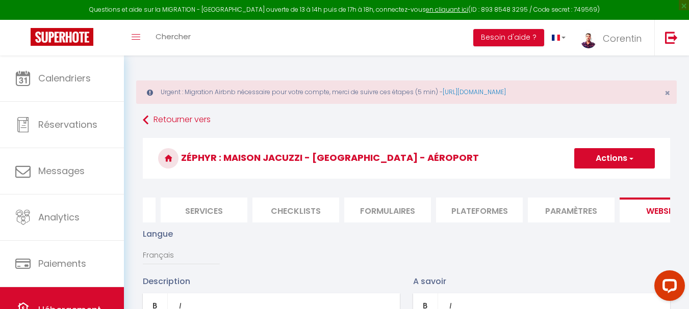
click at [600, 159] on button "Actions" at bounding box center [614, 158] width 81 height 20
click at [595, 184] on input "Enregistrer" at bounding box center [603, 181] width 38 height 10
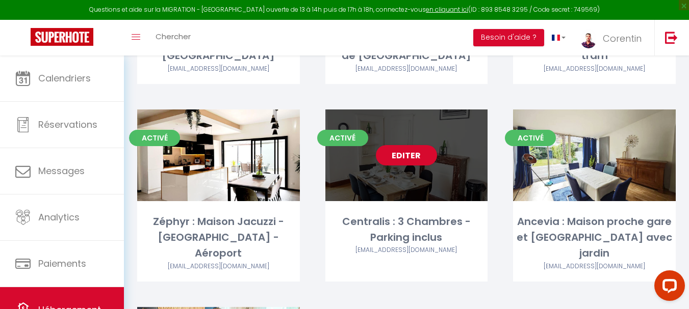
scroll to position [401, 0]
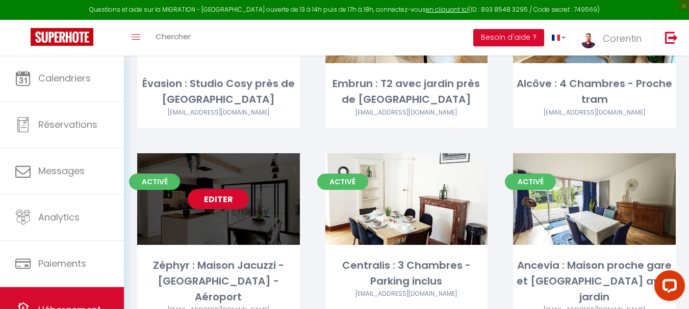
click at [281, 230] on div "Activé Editer Zéphyr : Maison Jacuzzi - [GEOGRAPHIC_DATA] - Aéroport [EMAIL_ADD…" at bounding box center [218, 239] width 163 height 172
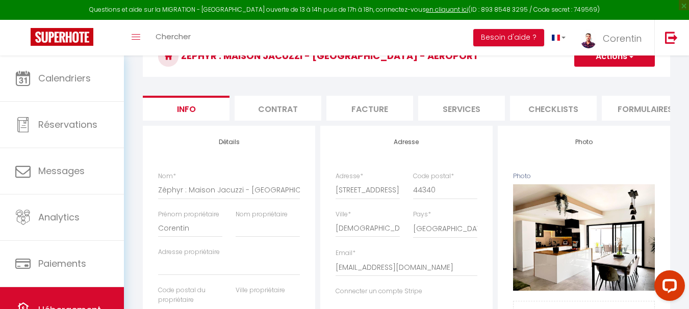
scroll to position [0, 391]
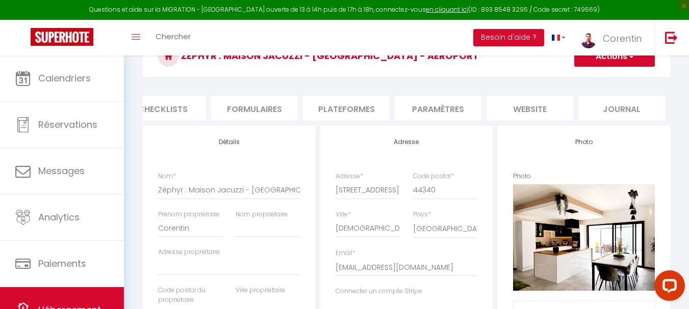
click at [538, 107] on li "website" at bounding box center [529, 108] width 87 height 25
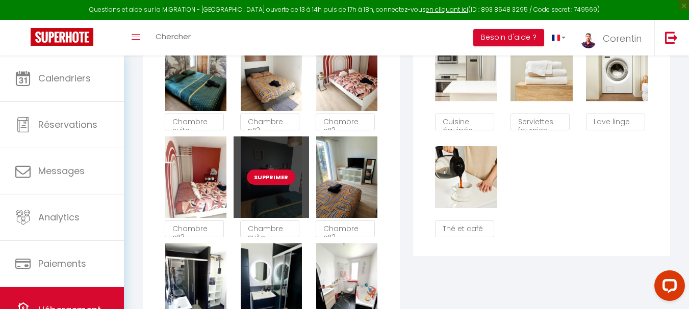
scroll to position [892, 0]
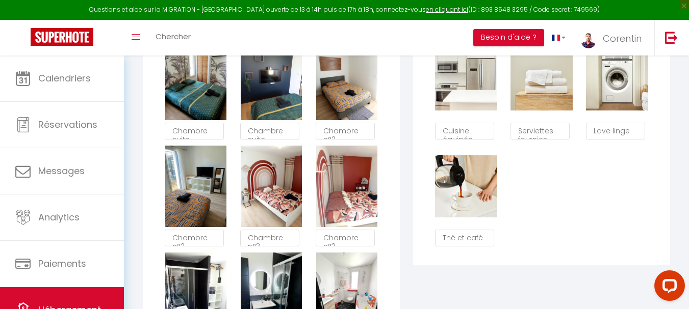
click at [404, 214] on div "Les Espaces Glisser et déposer un fichier ici ou cliquer Ooops, something wrong…" at bounding box center [271, 80] width 270 height 800
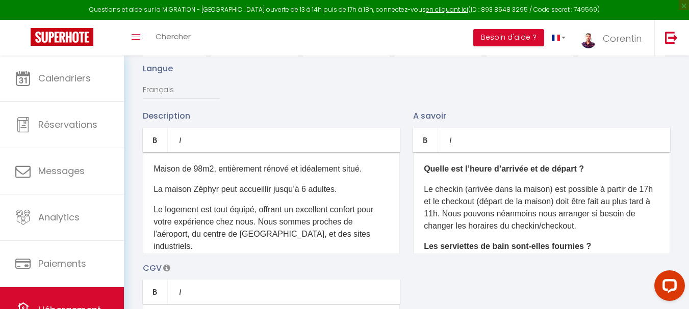
scroll to position [0, 0]
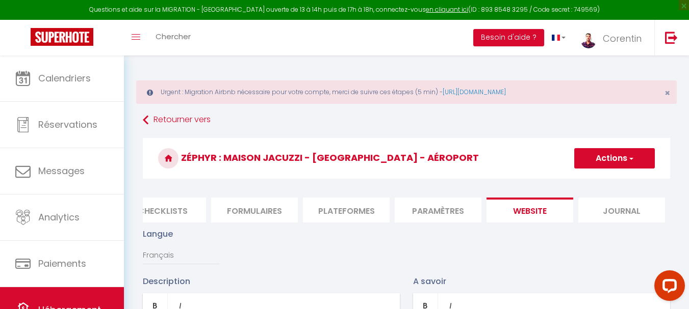
click at [608, 157] on button "Actions" at bounding box center [614, 158] width 81 height 20
click at [601, 181] on input "Enregistrer" at bounding box center [603, 181] width 38 height 10
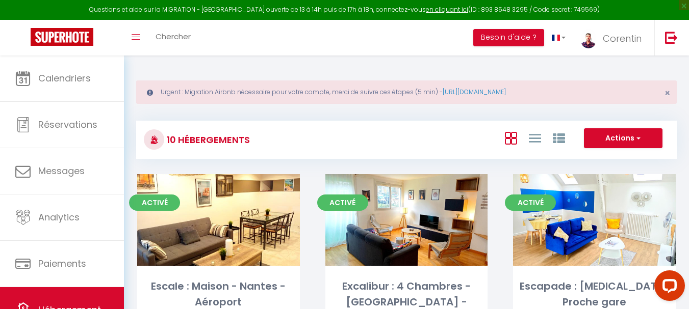
click at [303, 135] on div "10 Hébergements" at bounding box center [226, 139] width 179 height 23
